Goal: Use online tool/utility

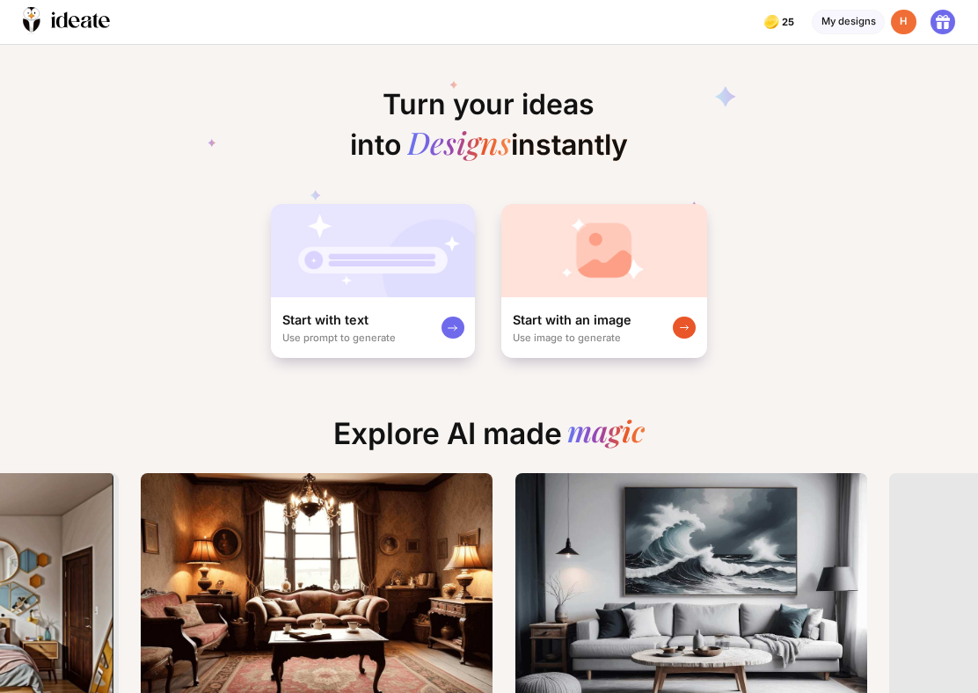
scroll to position [0, 1523]
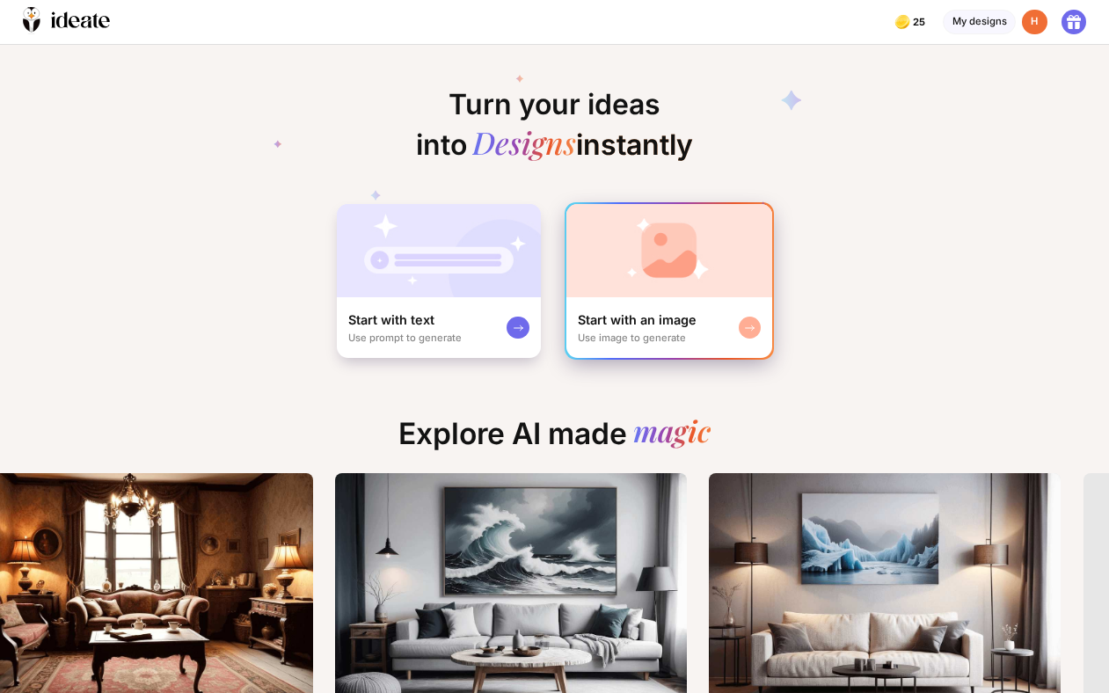
click at [672, 234] on img at bounding box center [669, 250] width 206 height 93
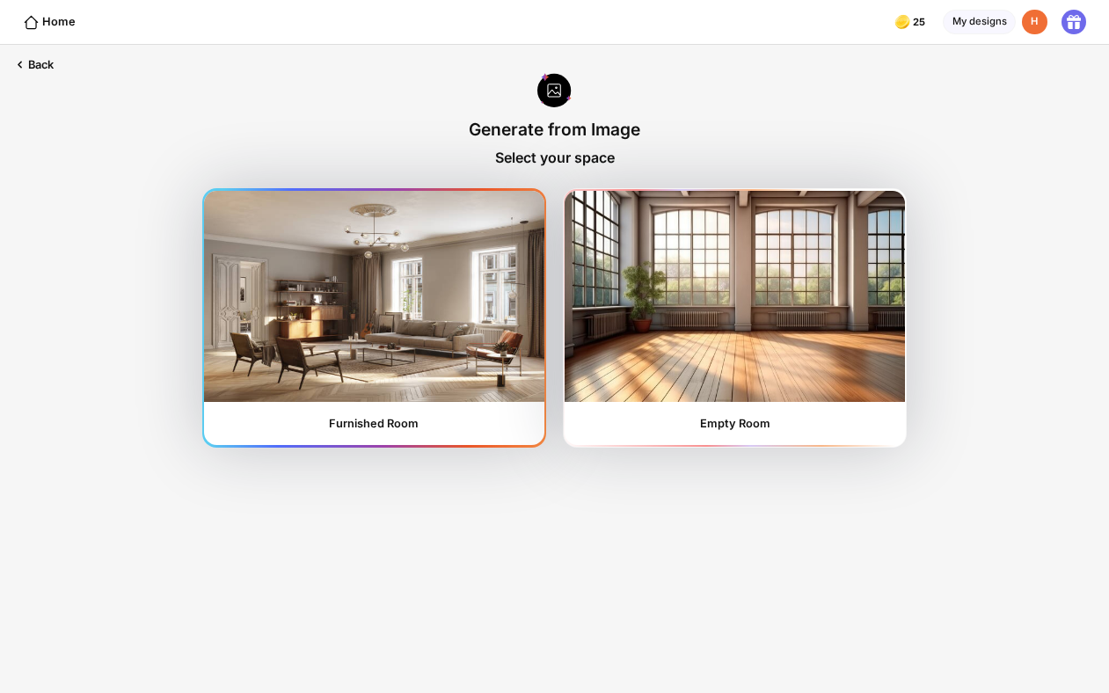
click at [453, 282] on img at bounding box center [374, 296] width 340 height 211
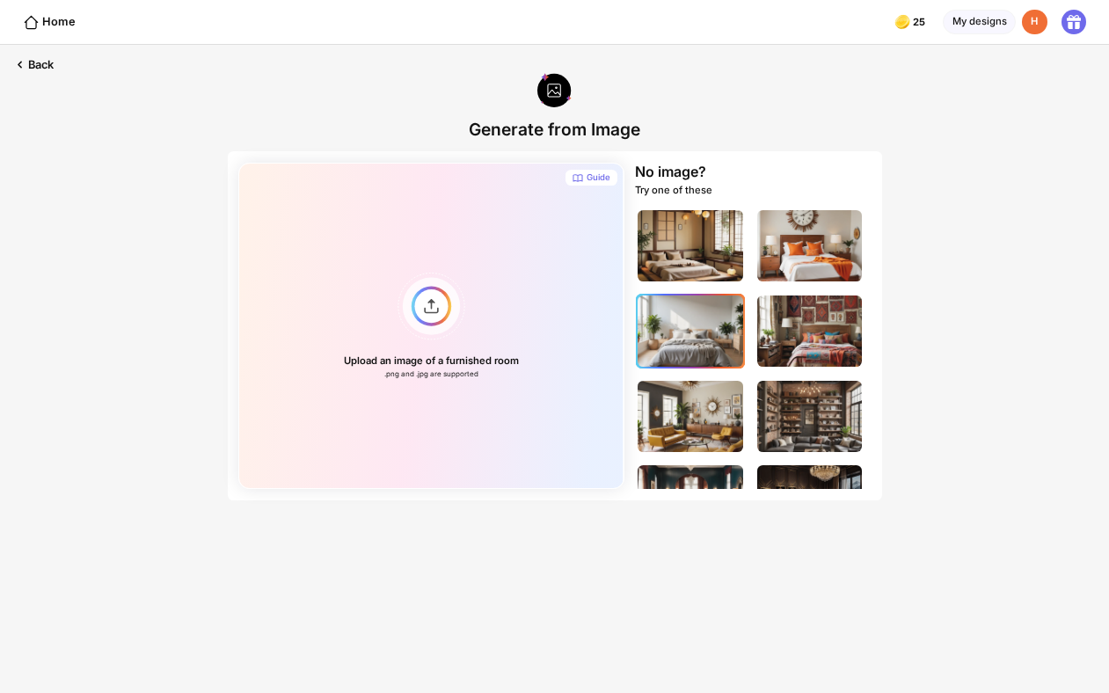
click at [694, 326] on img at bounding box center [691, 331] width 106 height 71
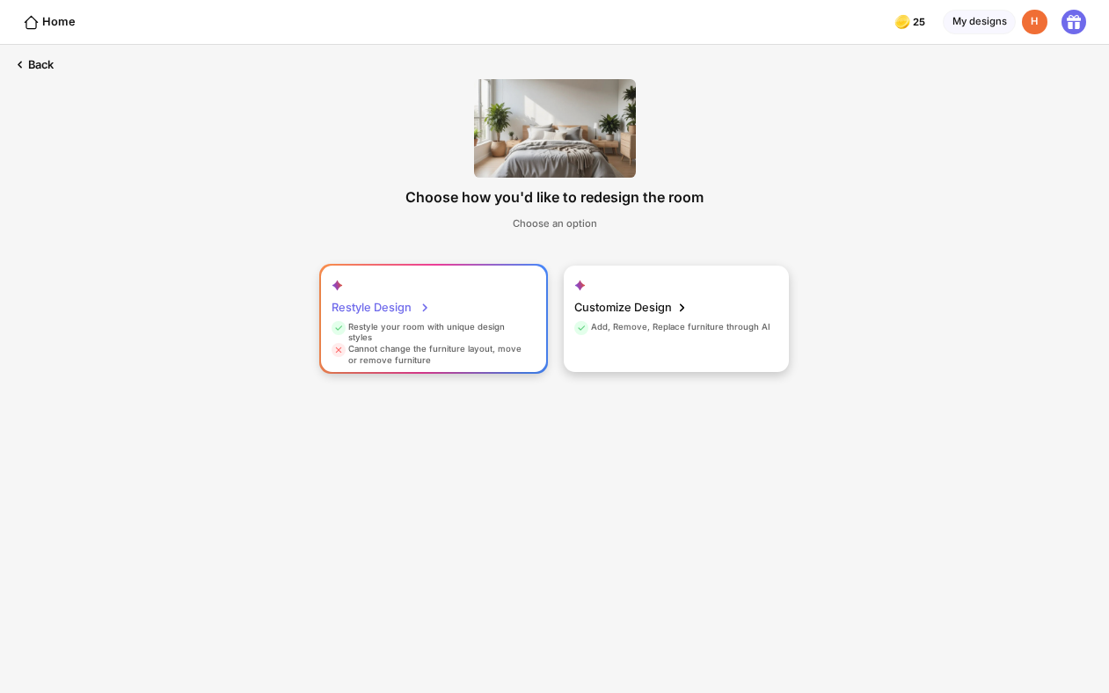
click at [499, 347] on div "Cannot change the furniture layout, move or remove furniture" at bounding box center [431, 355] width 199 height 23
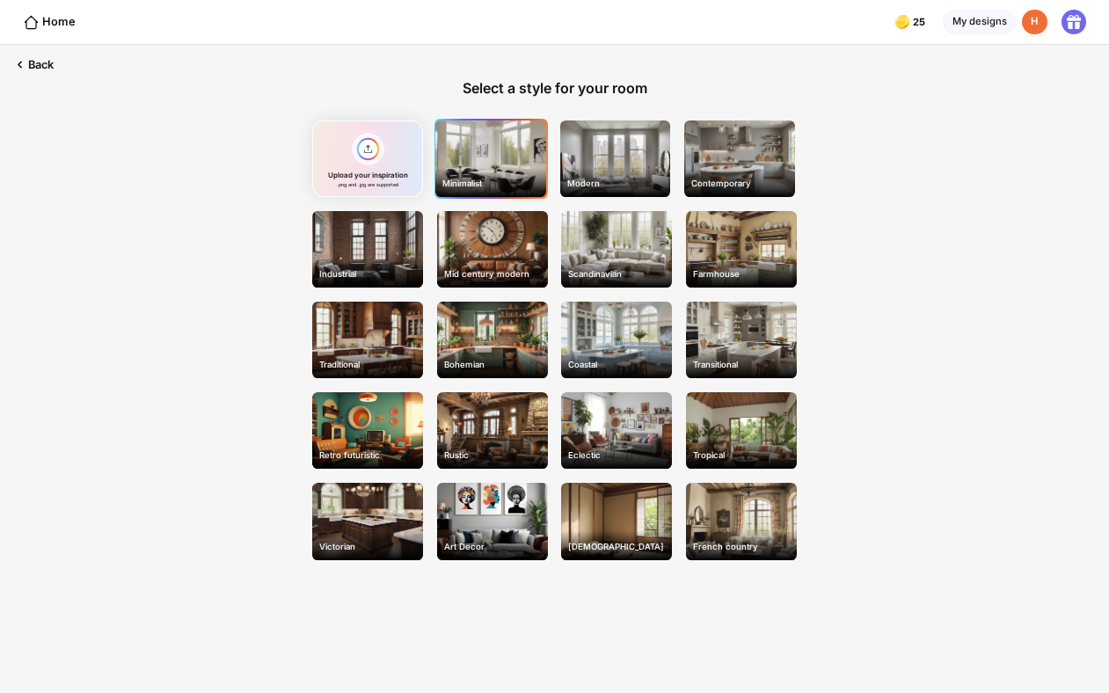
click at [493, 186] on div "Minimalist" at bounding box center [490, 183] width 107 height 21
